Goal: Task Accomplishment & Management: Complete application form

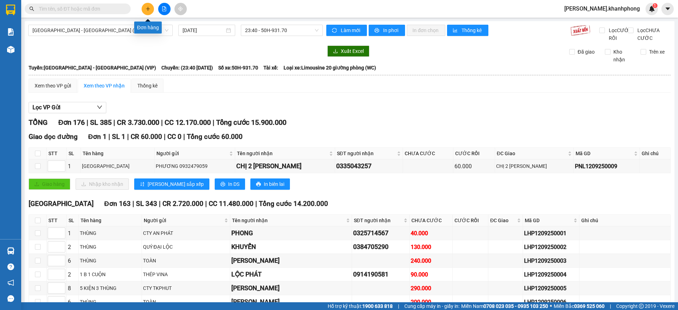
click at [148, 8] on icon "plus" at bounding box center [147, 8] width 5 height 5
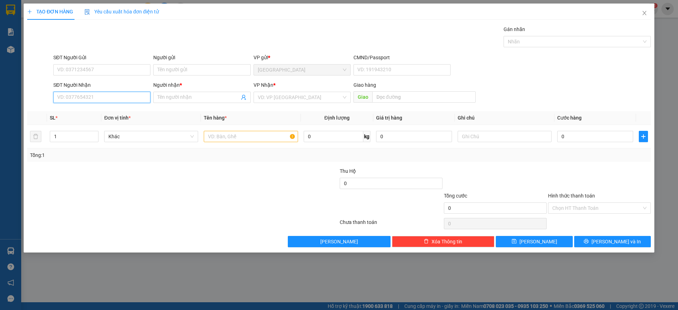
click at [89, 97] on input "SĐT Người Nhận" at bounding box center [101, 97] width 97 height 11
type input "0938606636"
click at [124, 113] on div "0938606636 - CTY CÔNG NGHỆ GRANDX" at bounding box center [103, 112] width 91 height 8
type input "CTY CÔNG NGHỆ GRANDX"
type input "0938606636"
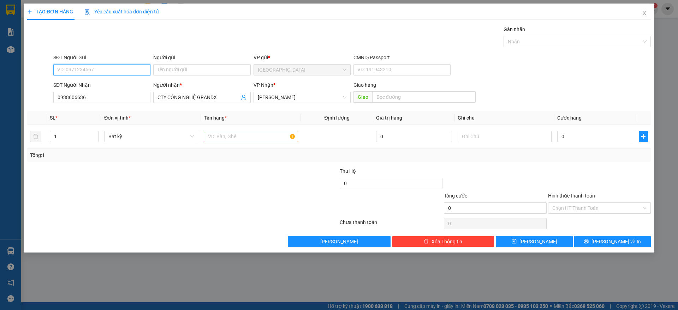
click at [93, 71] on input "SĐT Người Gửi" at bounding box center [101, 69] width 97 height 11
click at [103, 84] on div "0988250446 - [PERSON_NAME]" at bounding box center [103, 84] width 91 height 8
type input "0988250446"
type input "KHANG NGUYỄN"
click at [232, 134] on input "text" at bounding box center [251, 136] width 94 height 11
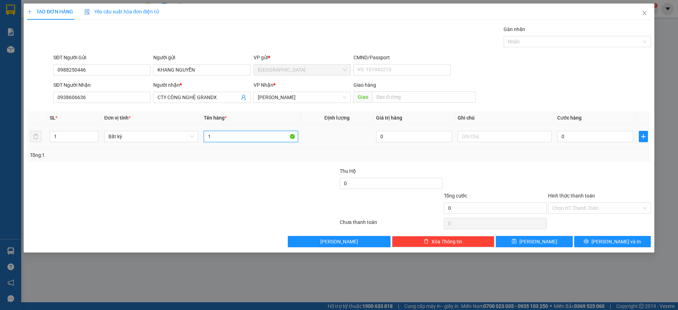
type input "1"
type input "KIỆN DÀI"
click at [565, 138] on input "0" at bounding box center [595, 136] width 76 height 11
type input "2"
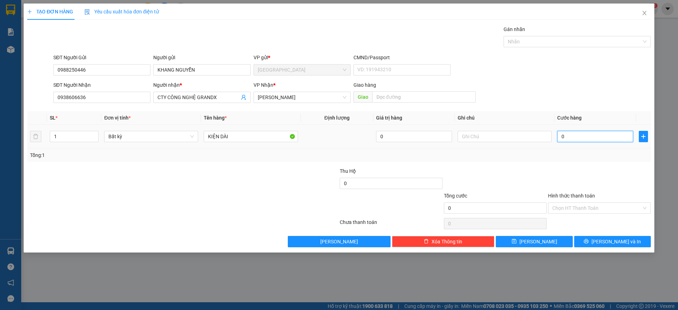
type input "2"
type input "20"
type input "20.000"
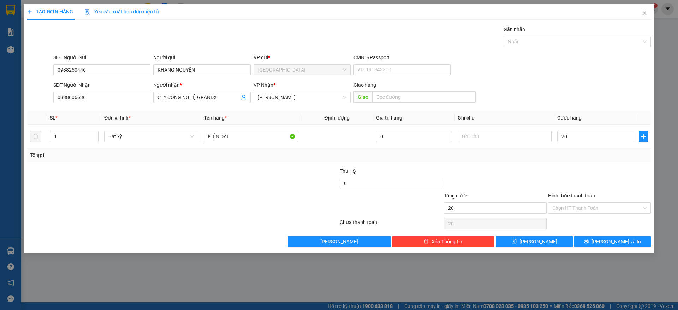
type input "20.000"
click at [590, 183] on div at bounding box center [599, 179] width 104 height 25
click at [610, 238] on span "[PERSON_NAME] và In" at bounding box center [615, 242] width 49 height 8
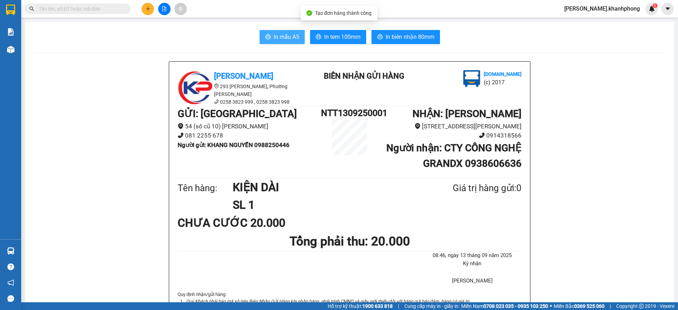
click at [275, 34] on span "In mẫu A5" at bounding box center [286, 36] width 25 height 9
